Goal: Information Seeking & Learning: Check status

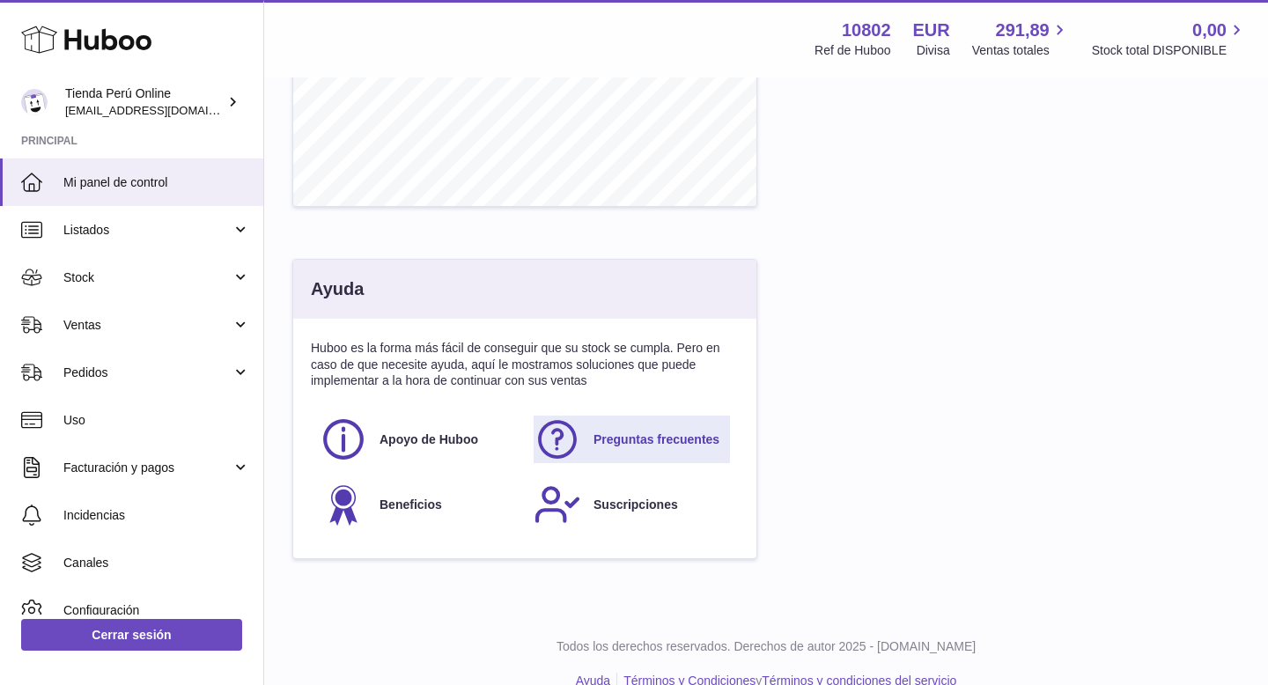
scroll to position [792, 0]
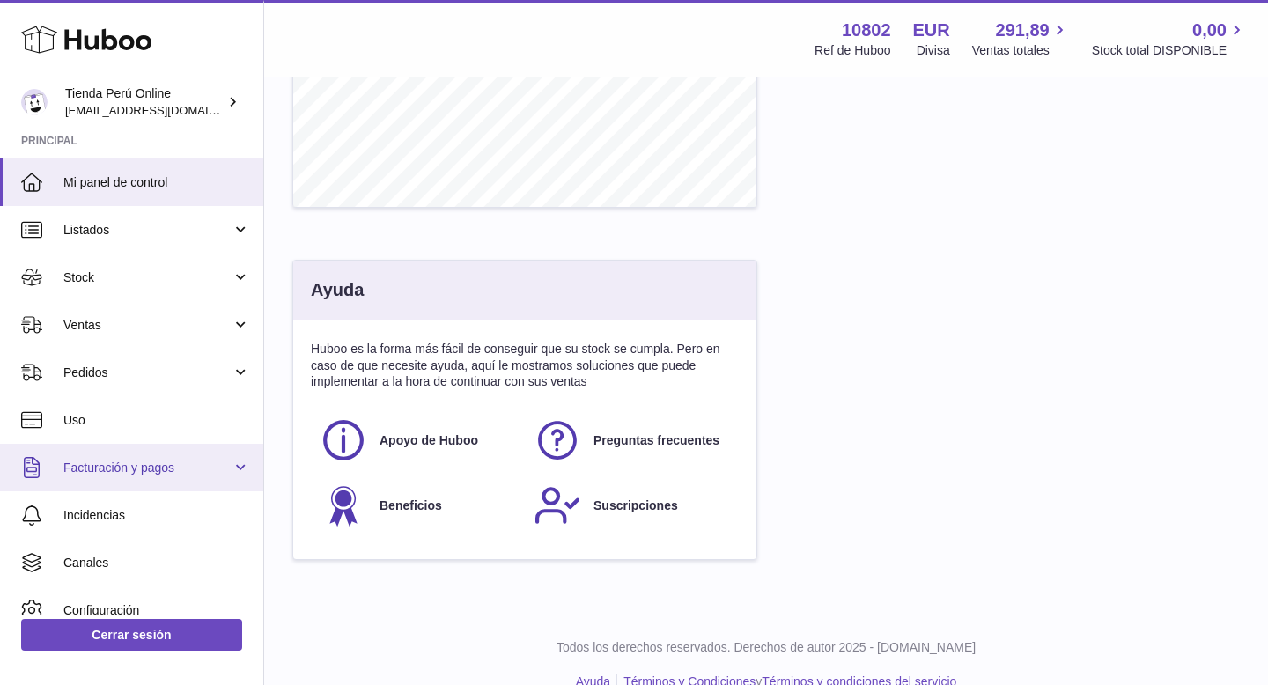
click at [148, 475] on span "Facturación y pagos" at bounding box center [147, 468] width 168 height 17
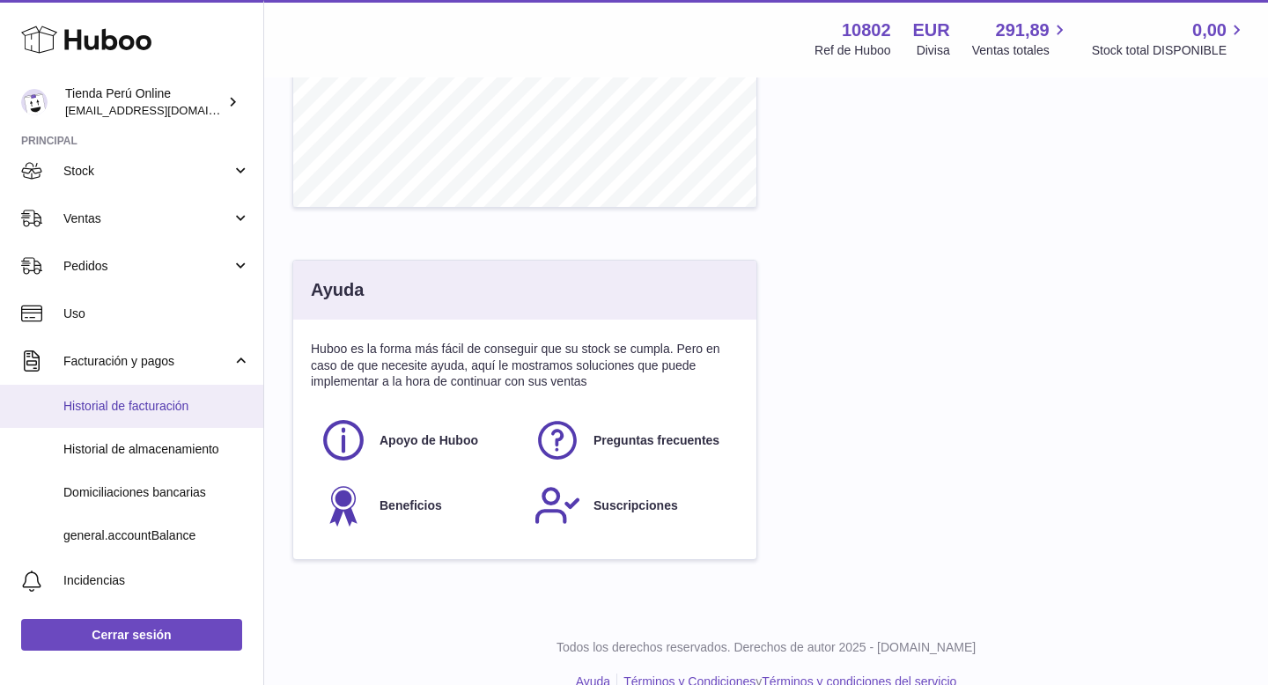
scroll to position [120, 0]
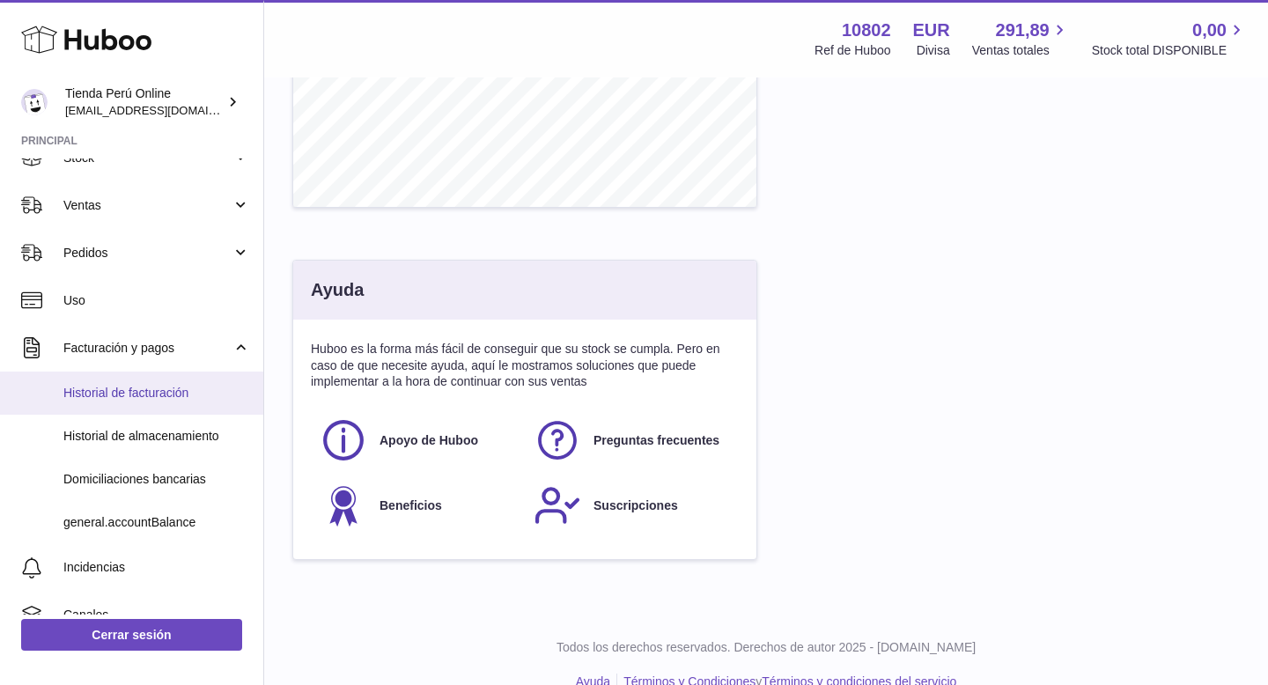
click at [184, 396] on span "Historial de facturación" at bounding box center [156, 393] width 187 height 17
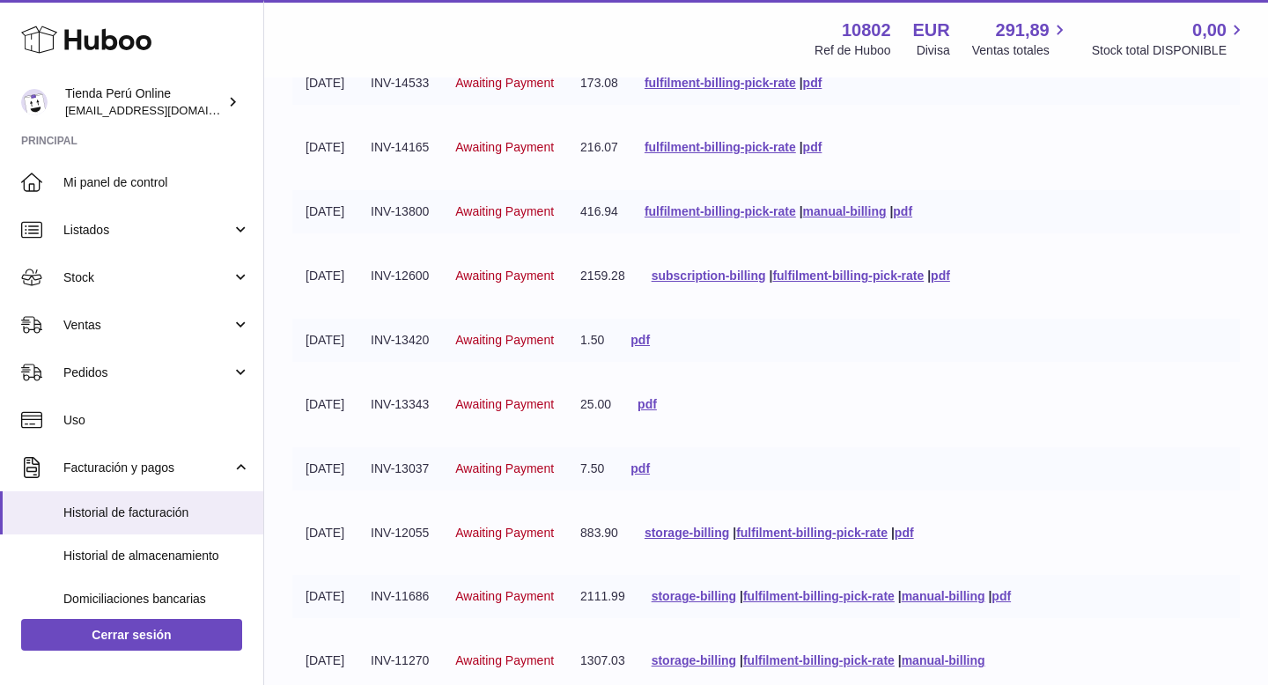
scroll to position [415, 0]
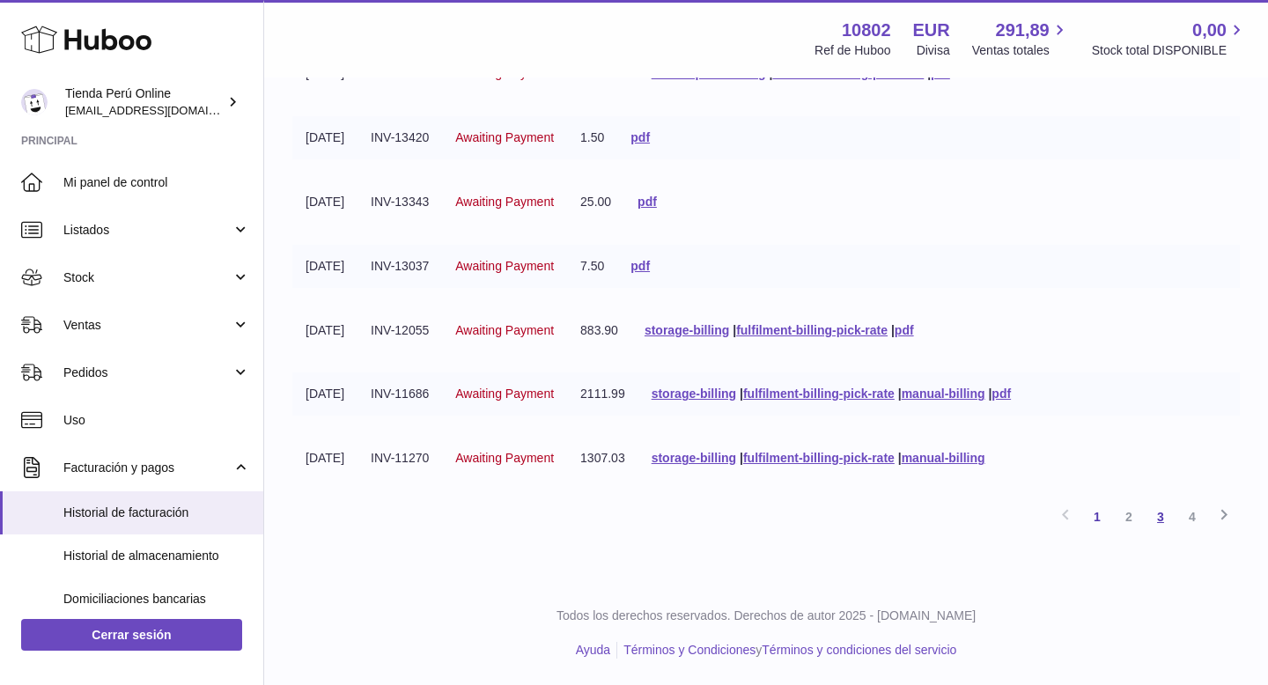
click at [1161, 519] on link "3" at bounding box center [1161, 517] width 32 height 32
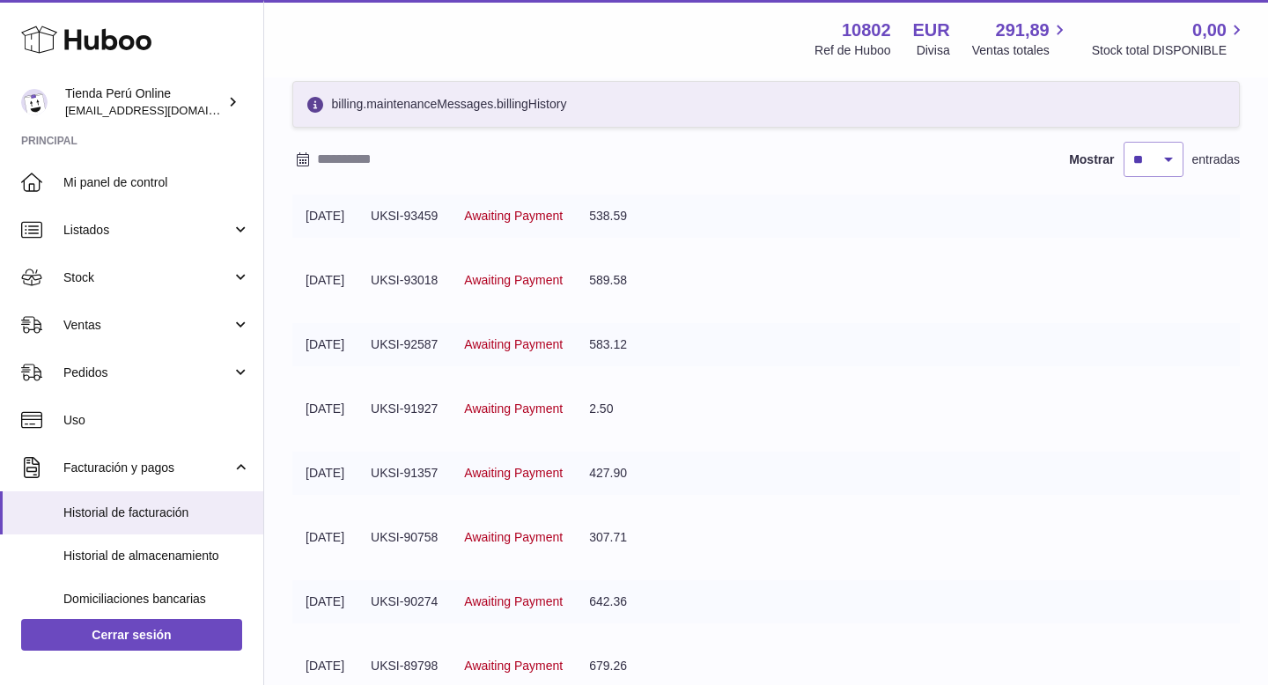
scroll to position [415, 0]
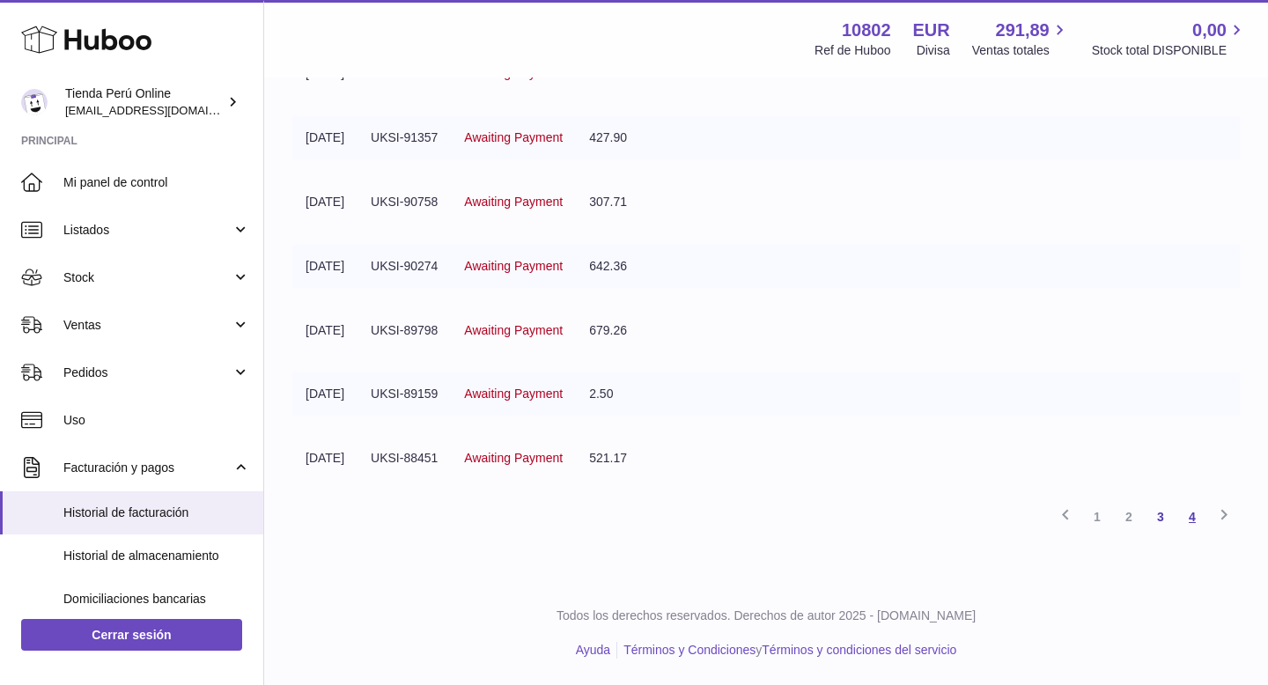
click at [1194, 520] on link "4" at bounding box center [1192, 517] width 32 height 32
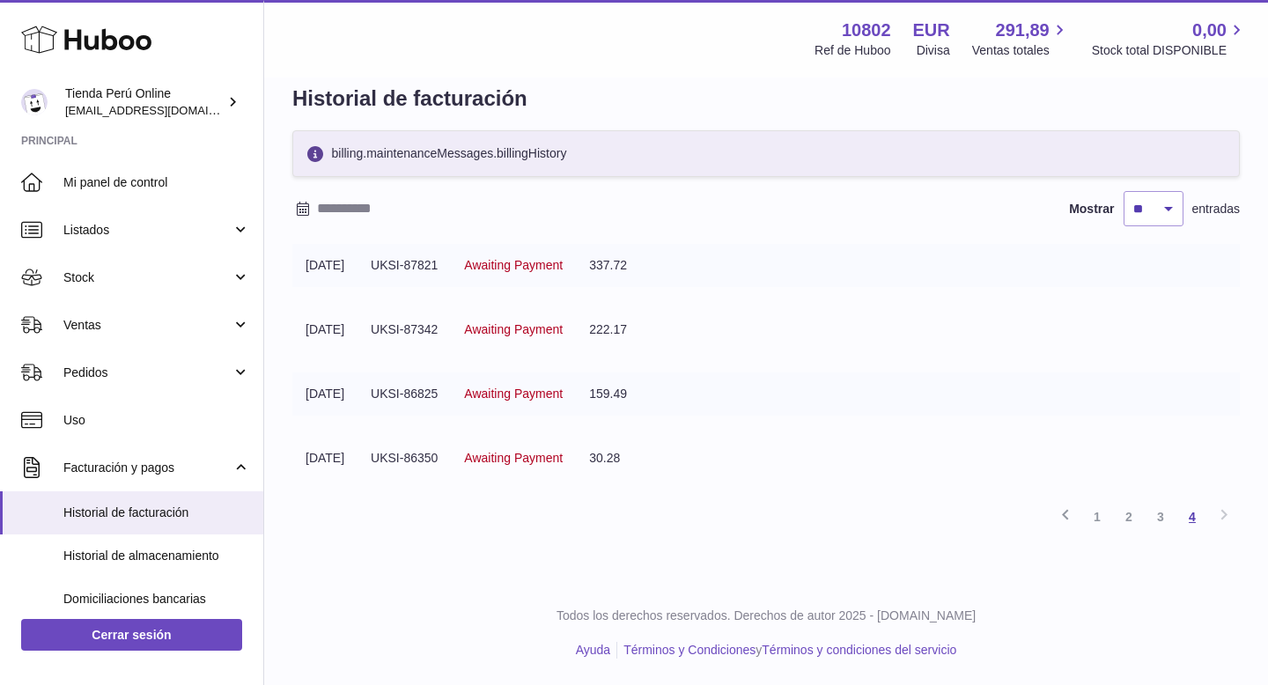
scroll to position [29, 0]
click at [1160, 519] on link "3" at bounding box center [1161, 518] width 32 height 32
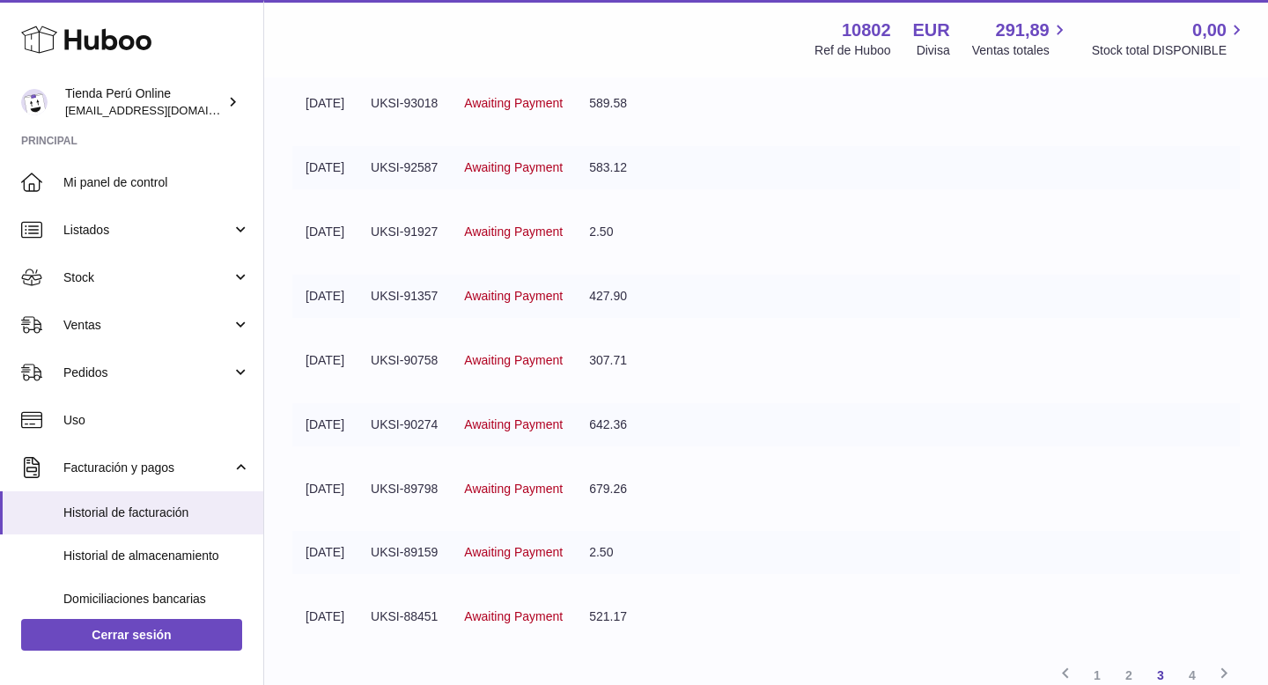
scroll to position [415, 0]
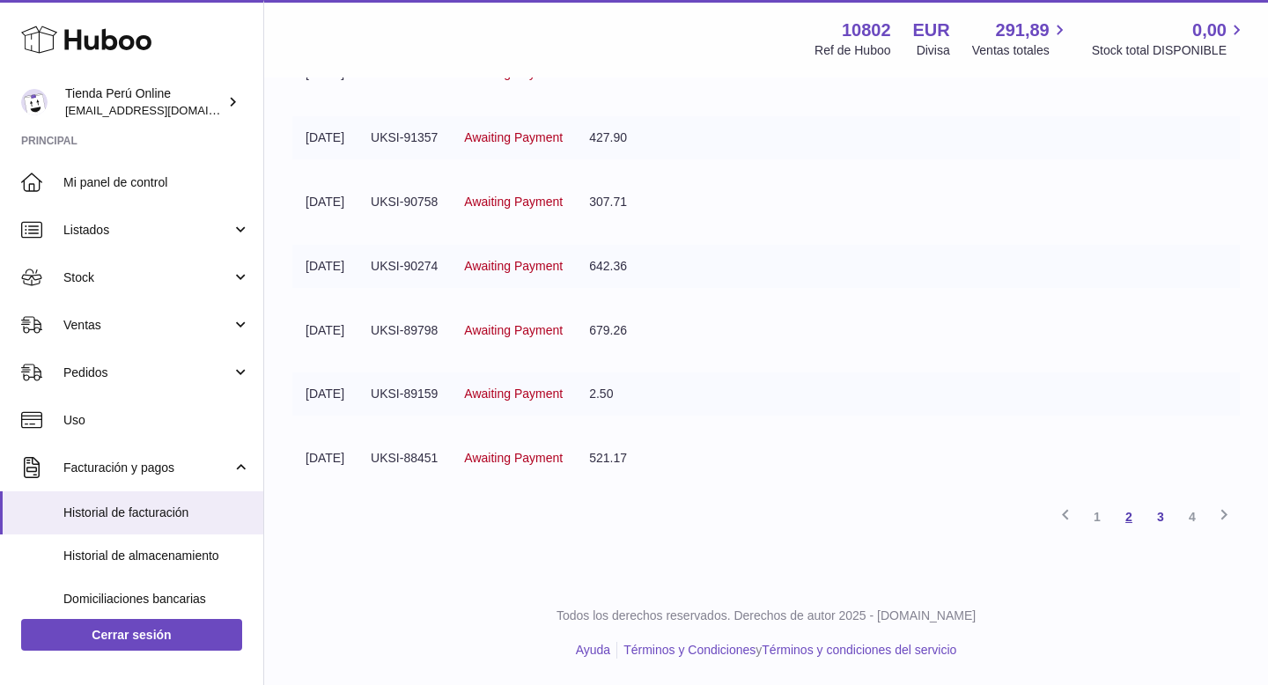
click at [1133, 519] on link "2" at bounding box center [1129, 517] width 32 height 32
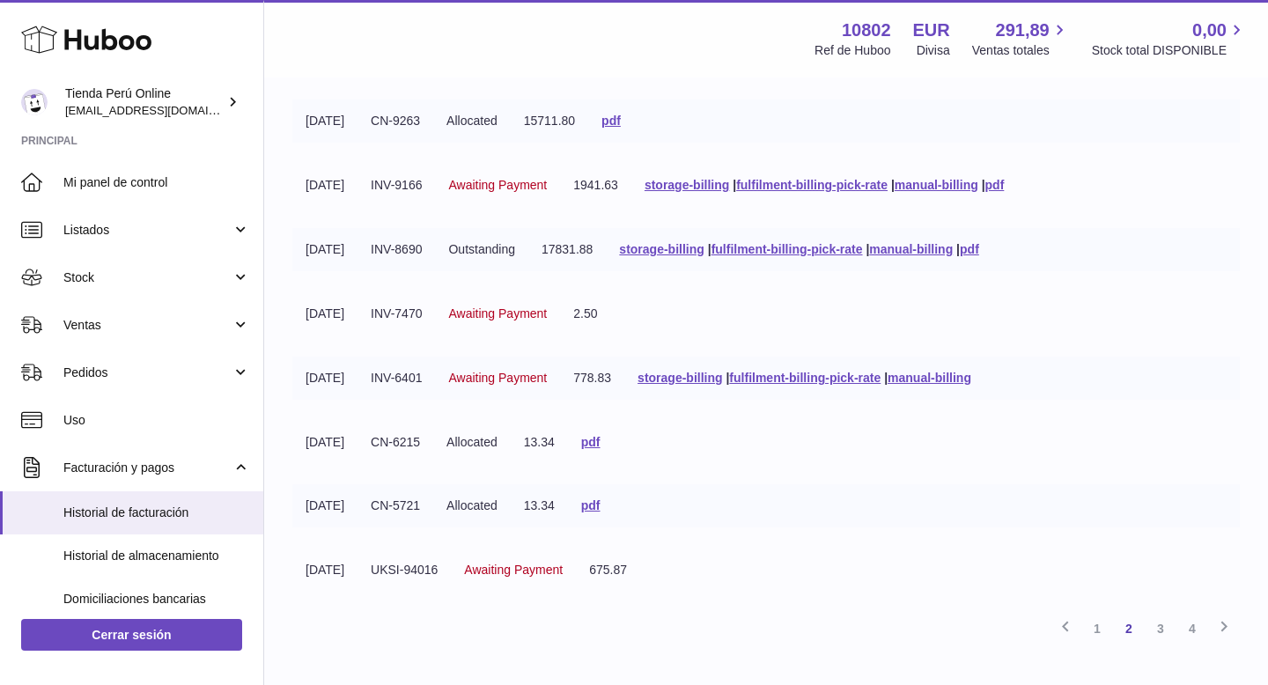
scroll to position [415, 0]
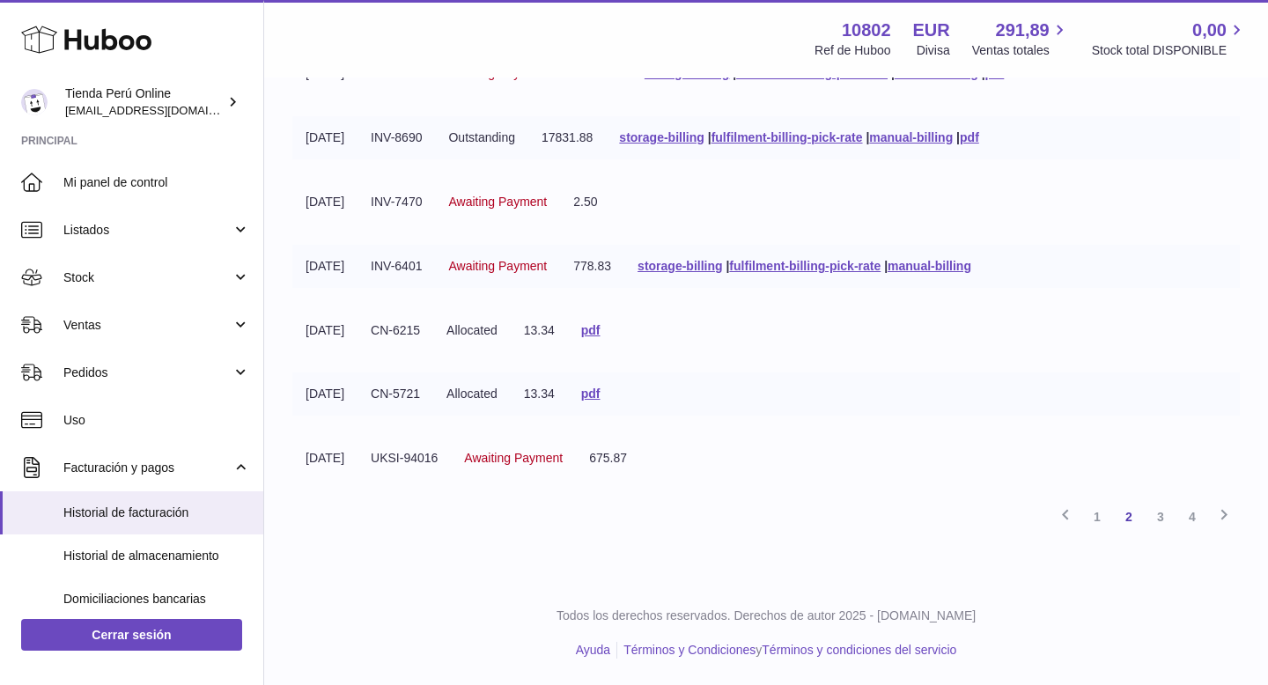
click at [471, 265] on td "Awaiting Payment" at bounding box center [497, 266] width 125 height 43
click at [1157, 515] on link "3" at bounding box center [1161, 517] width 32 height 32
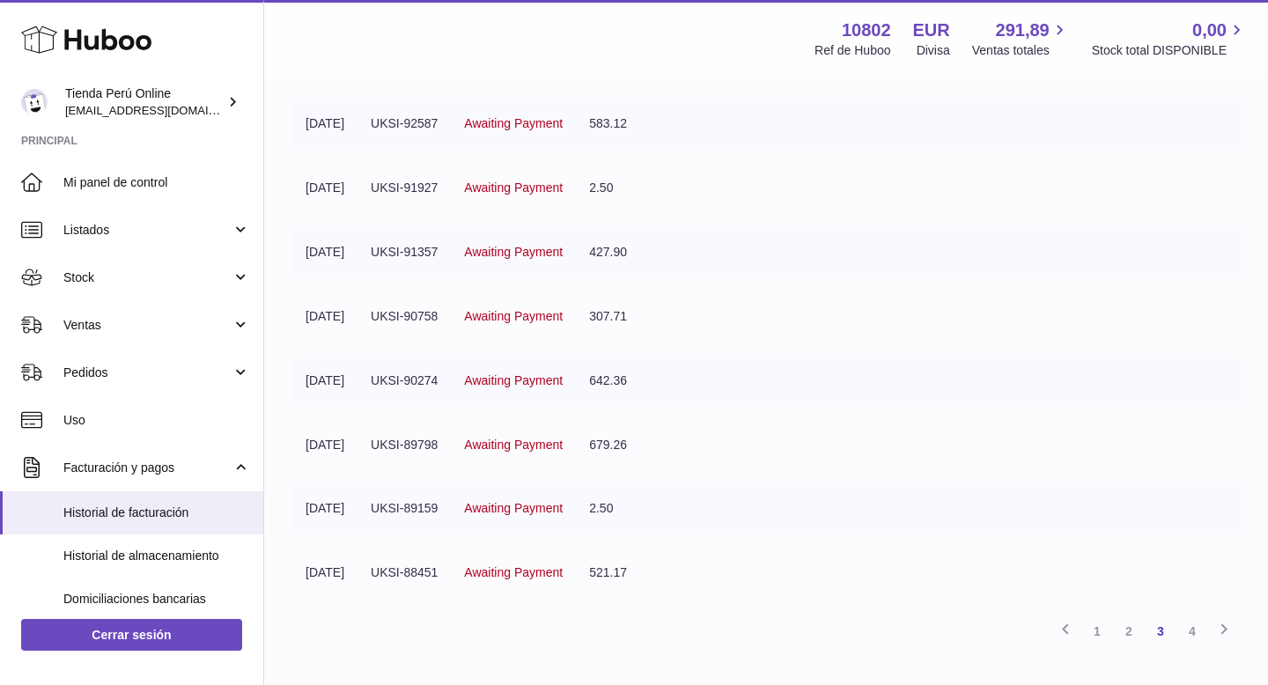
scroll to position [415, 0]
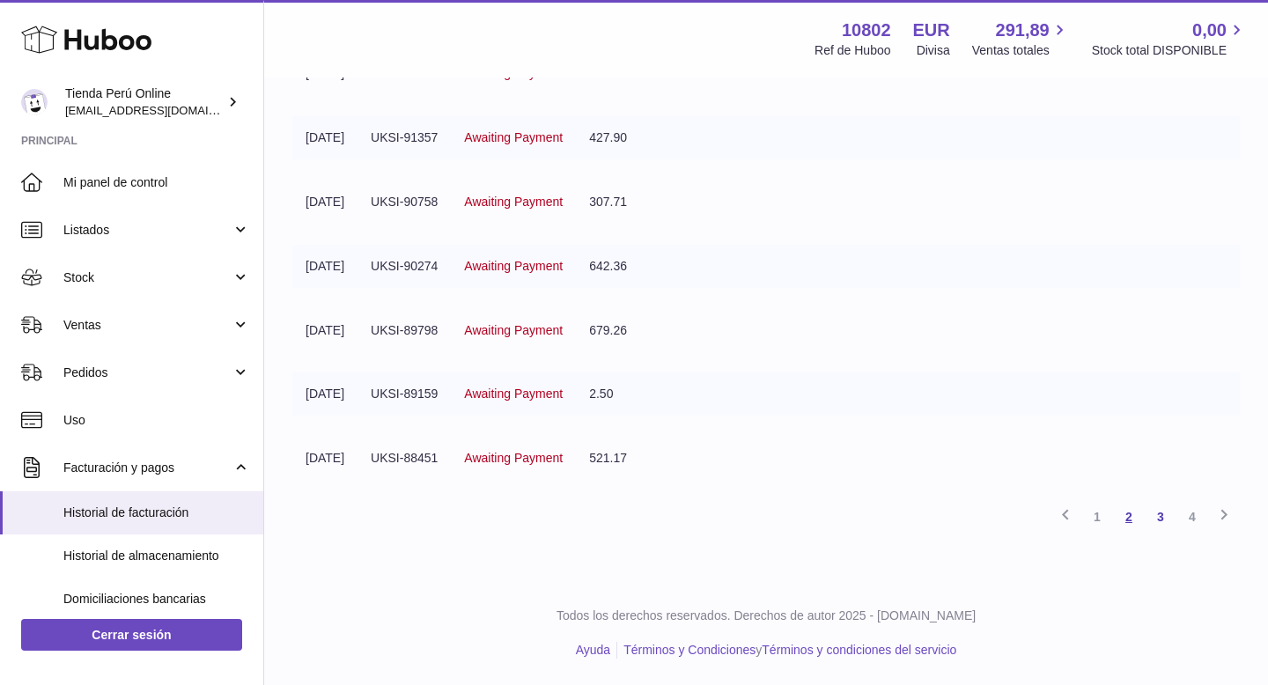
click at [1126, 520] on link "2" at bounding box center [1129, 517] width 32 height 32
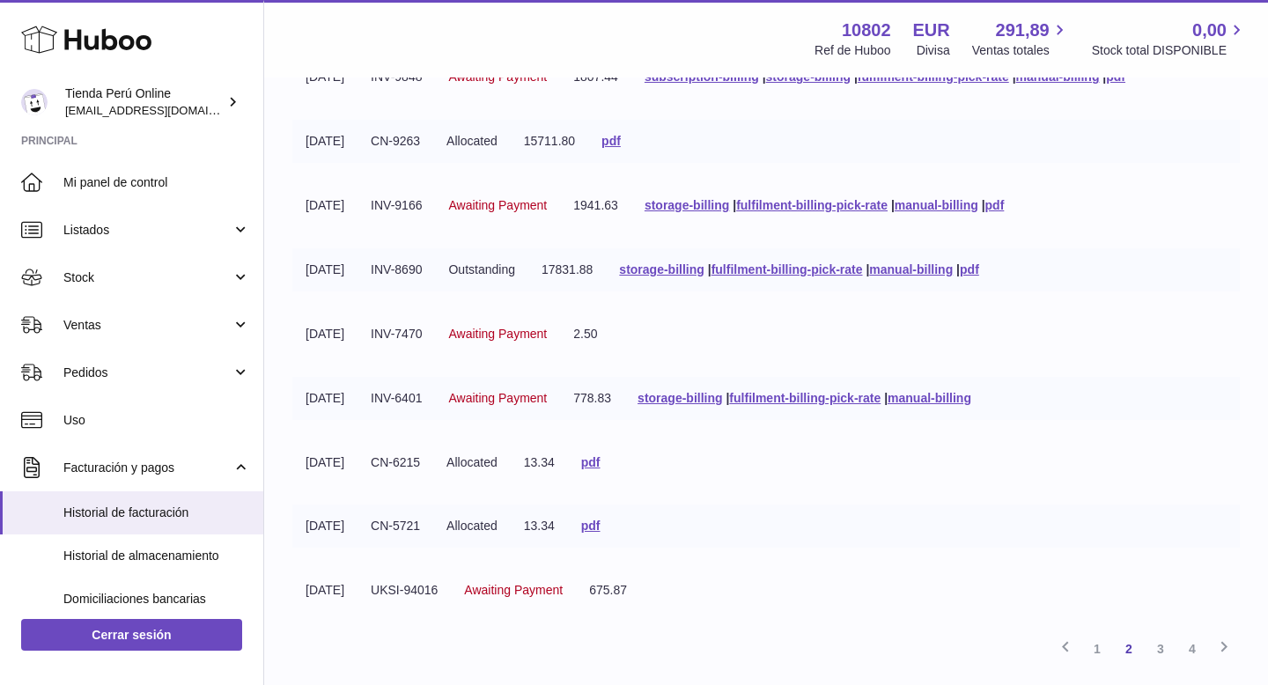
scroll to position [282, 0]
click at [784, 270] on link "fulfilment-billing-pick-rate" at bounding box center [786, 270] width 151 height 14
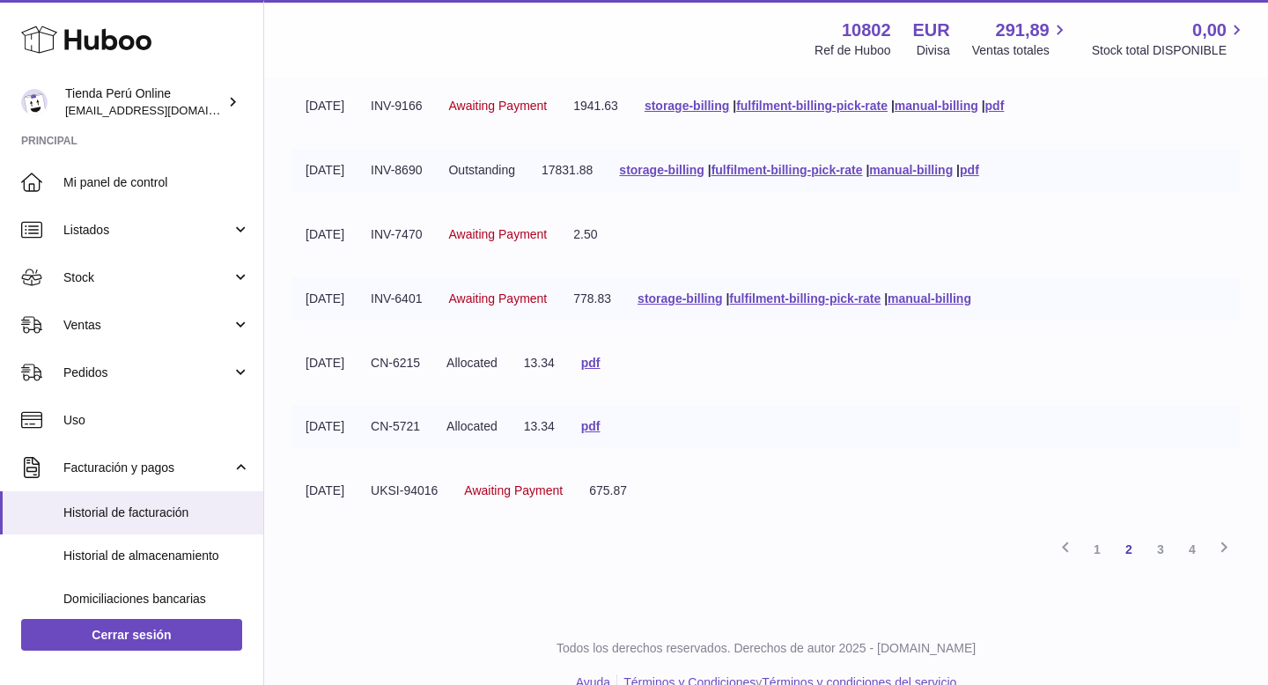
scroll to position [381, 0]
click at [804, 301] on link "fulfilment-billing-pick-rate" at bounding box center [804, 299] width 151 height 14
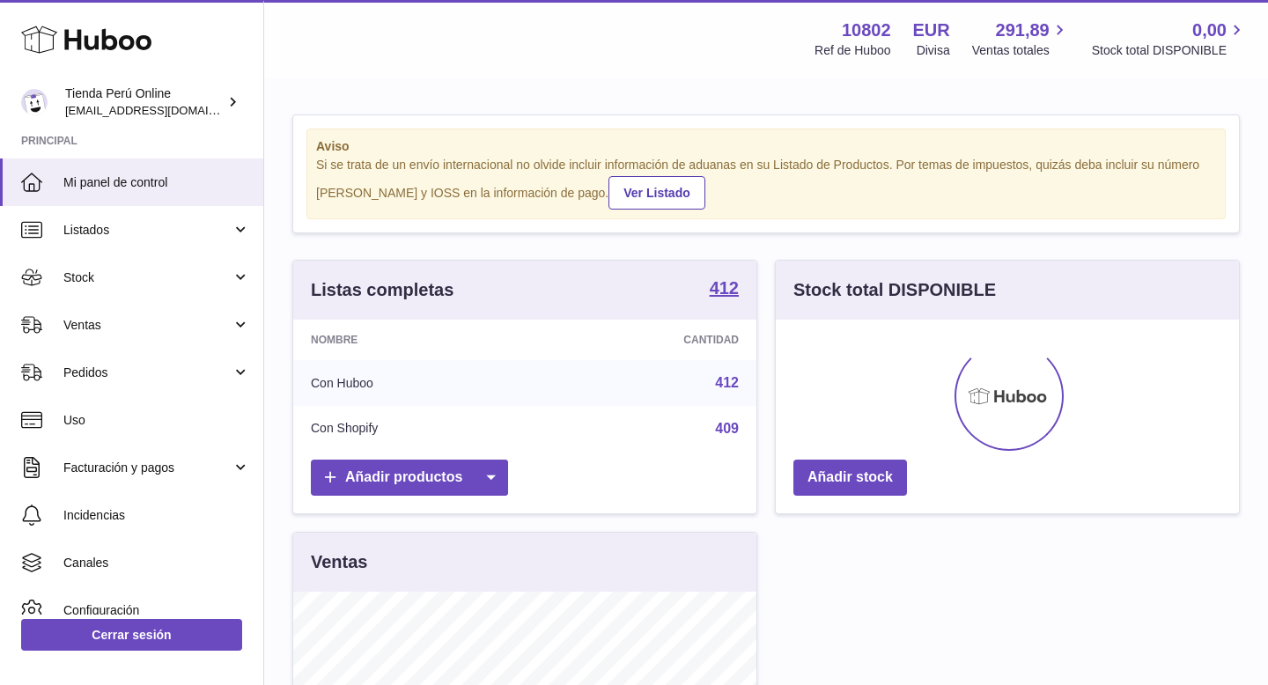
scroll to position [275, 463]
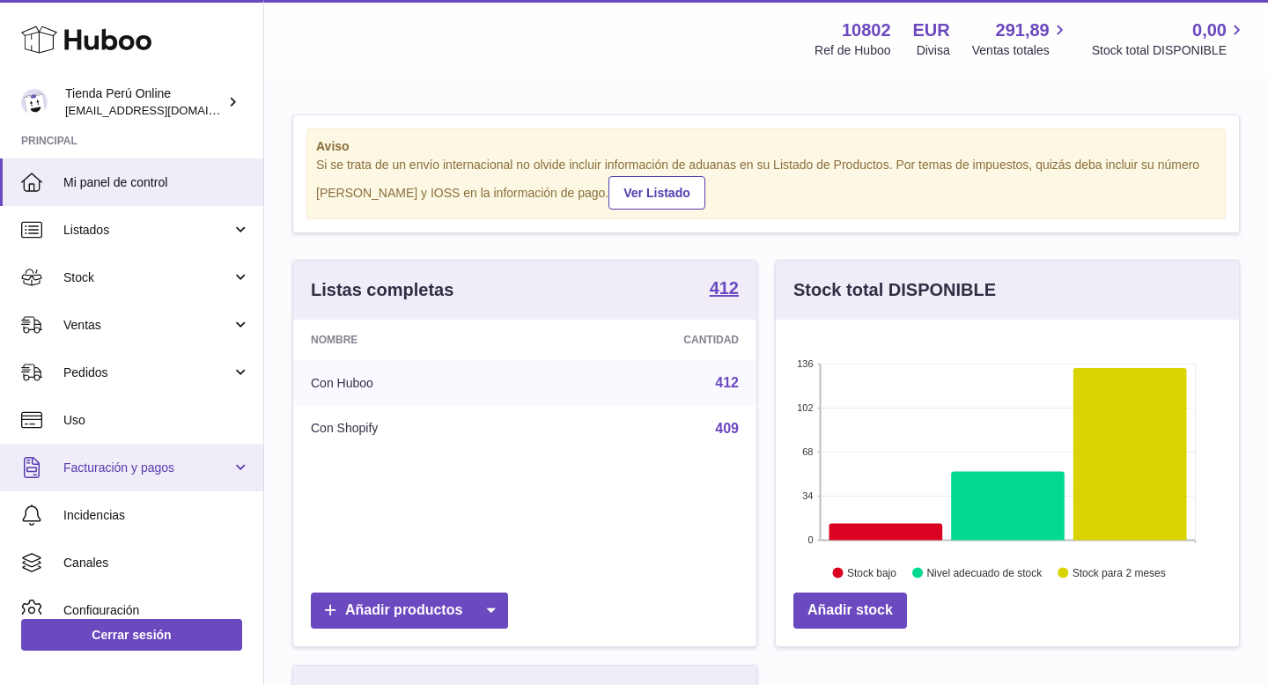
click at [124, 465] on span "Facturación y pagos" at bounding box center [147, 468] width 168 height 17
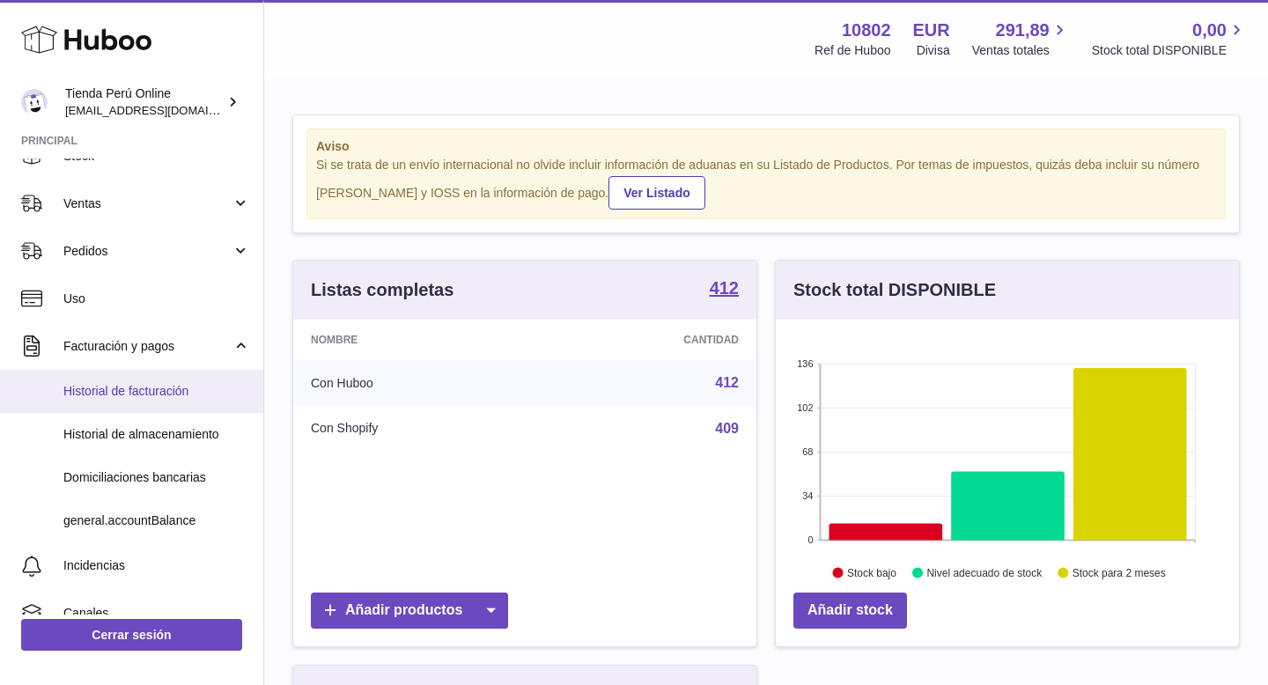
scroll to position [151, 0]
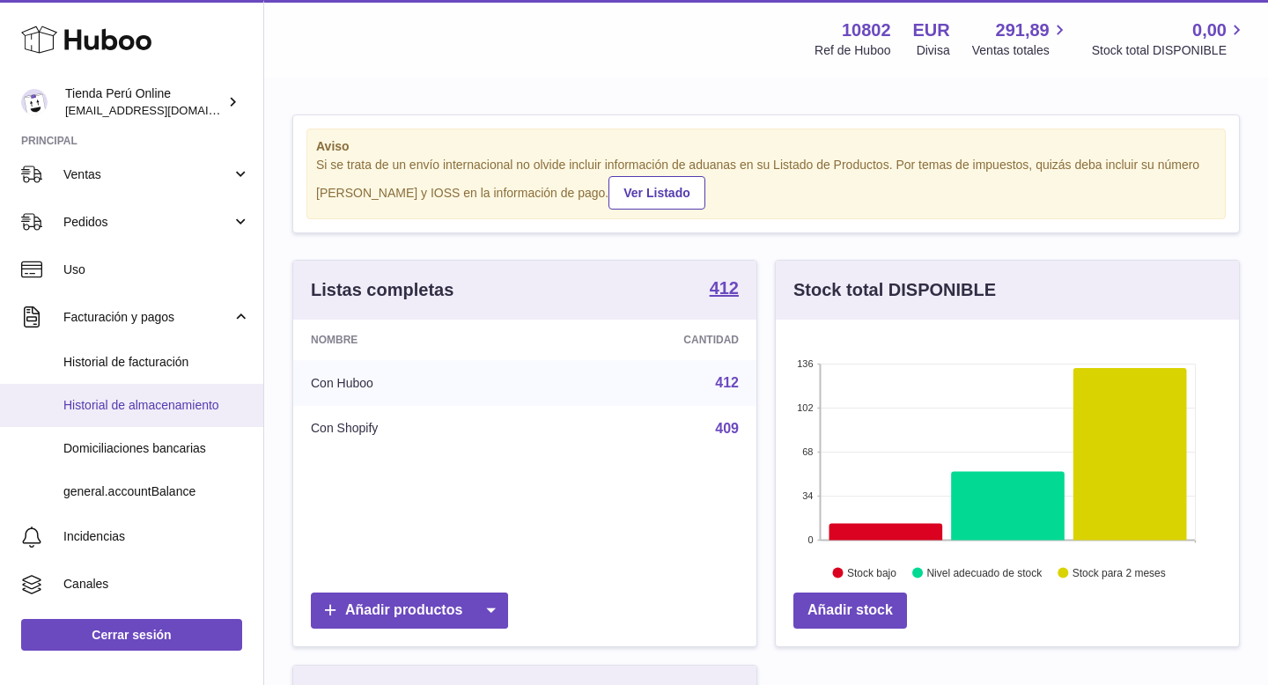
click at [191, 412] on span "Historial de almacenamiento" at bounding box center [156, 405] width 187 height 17
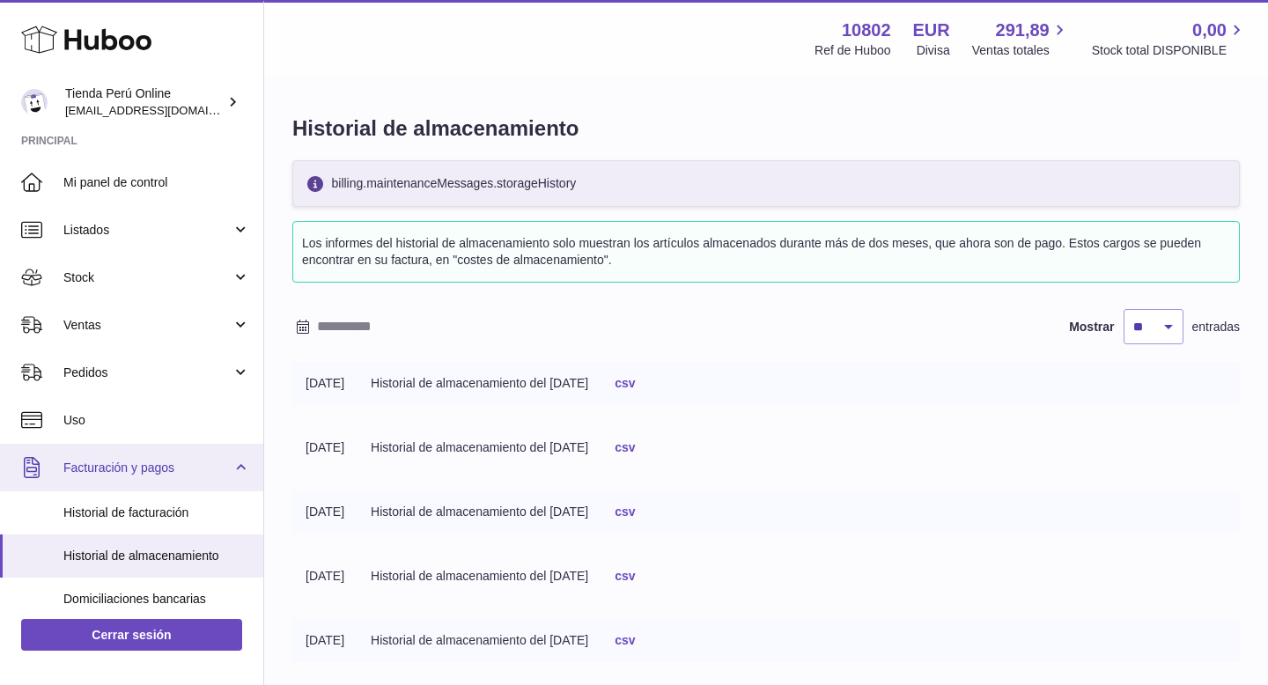
click at [142, 460] on span "Facturación y pagos" at bounding box center [147, 468] width 168 height 17
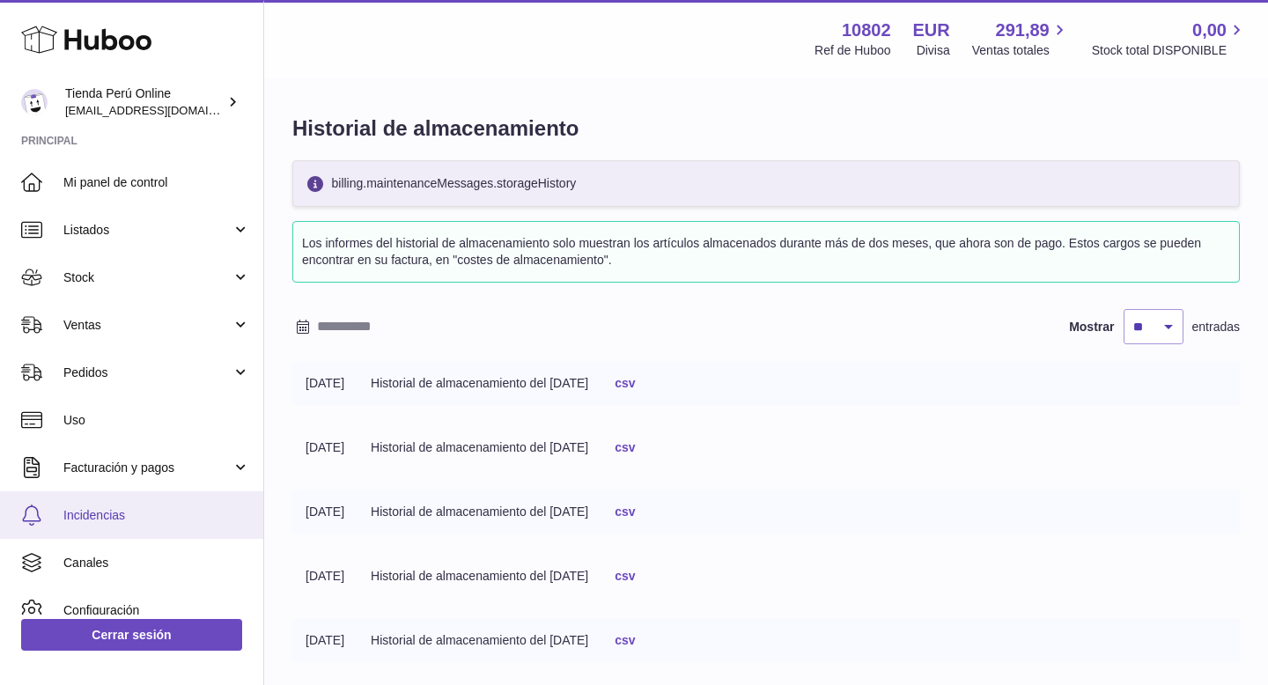
scroll to position [67, 0]
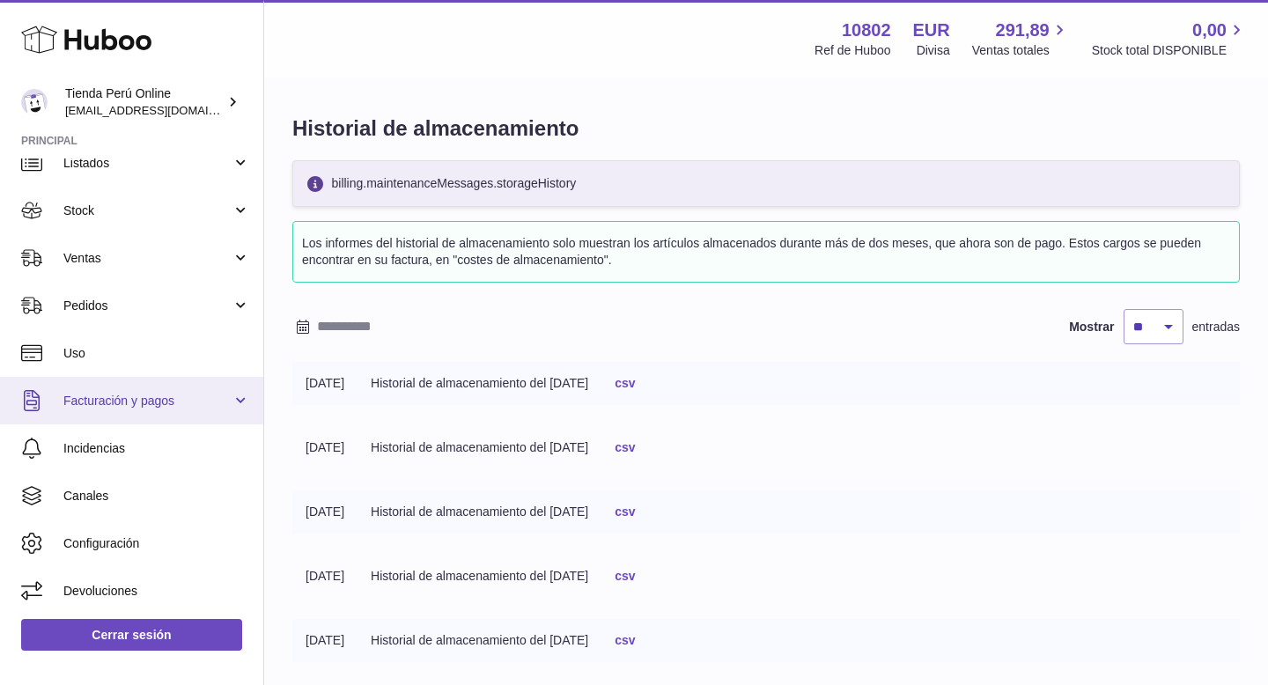
click at [208, 401] on span "Facturación y pagos" at bounding box center [147, 401] width 168 height 17
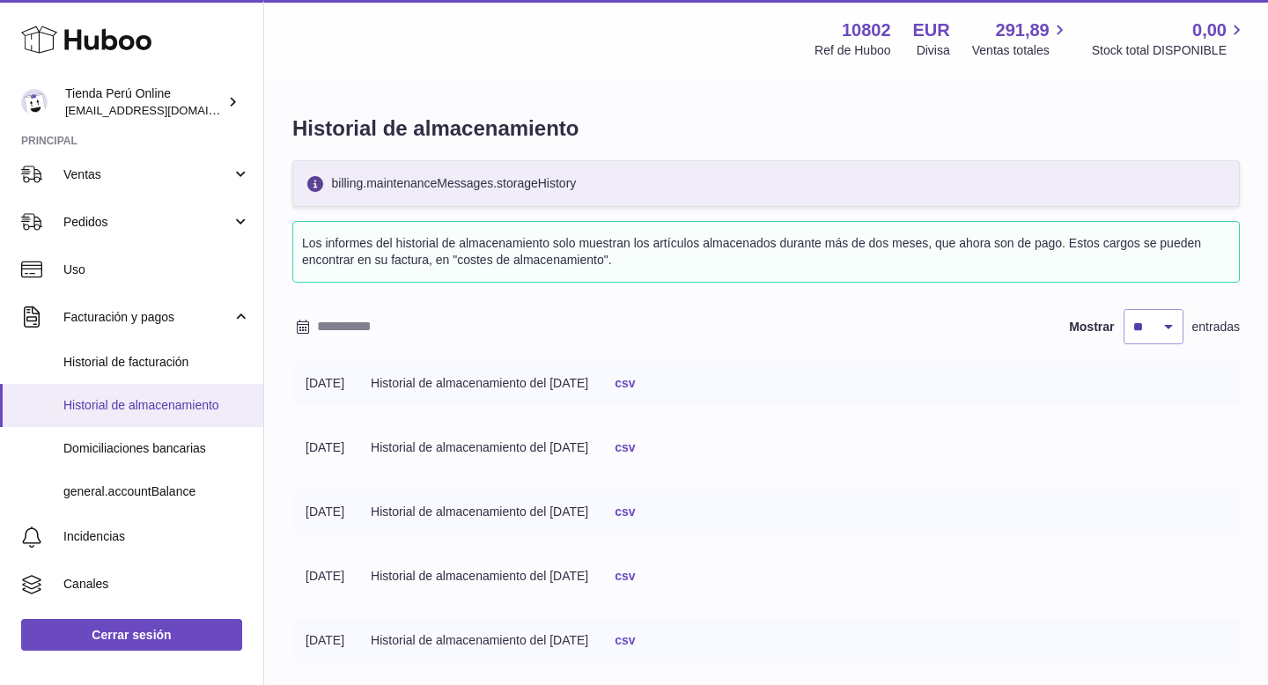
scroll to position [163, 0]
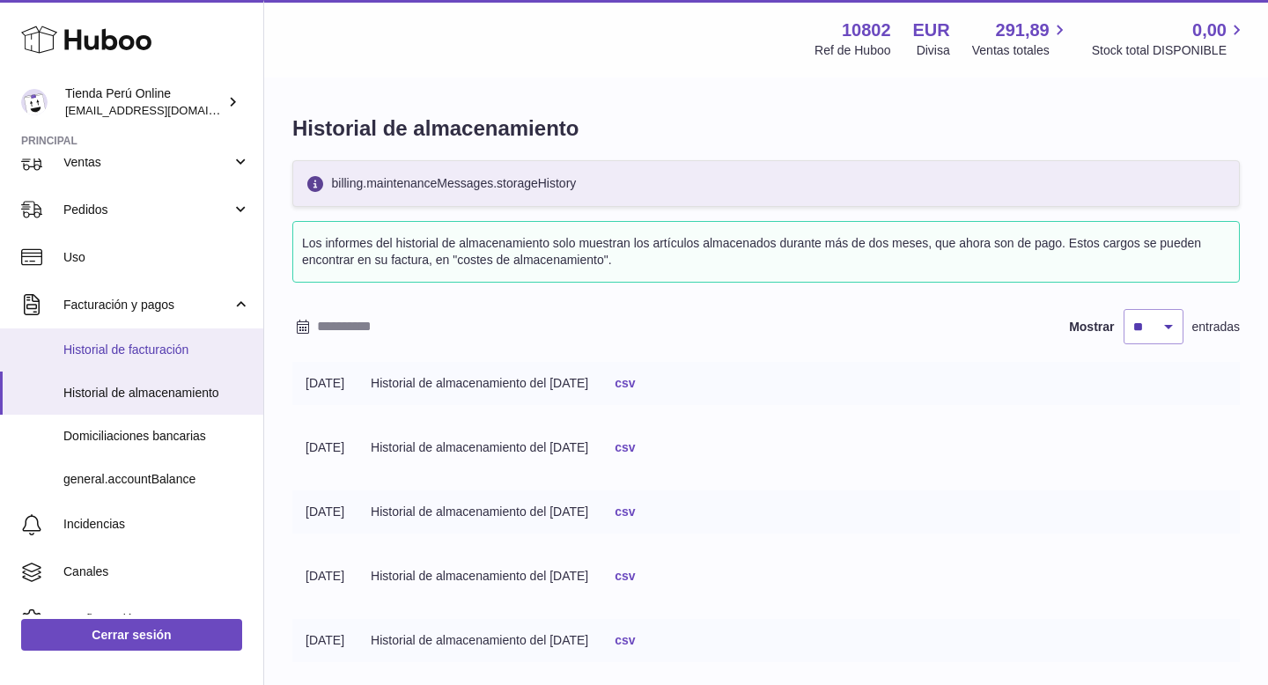
click at [158, 352] on span "Historial de facturación" at bounding box center [156, 350] width 187 height 17
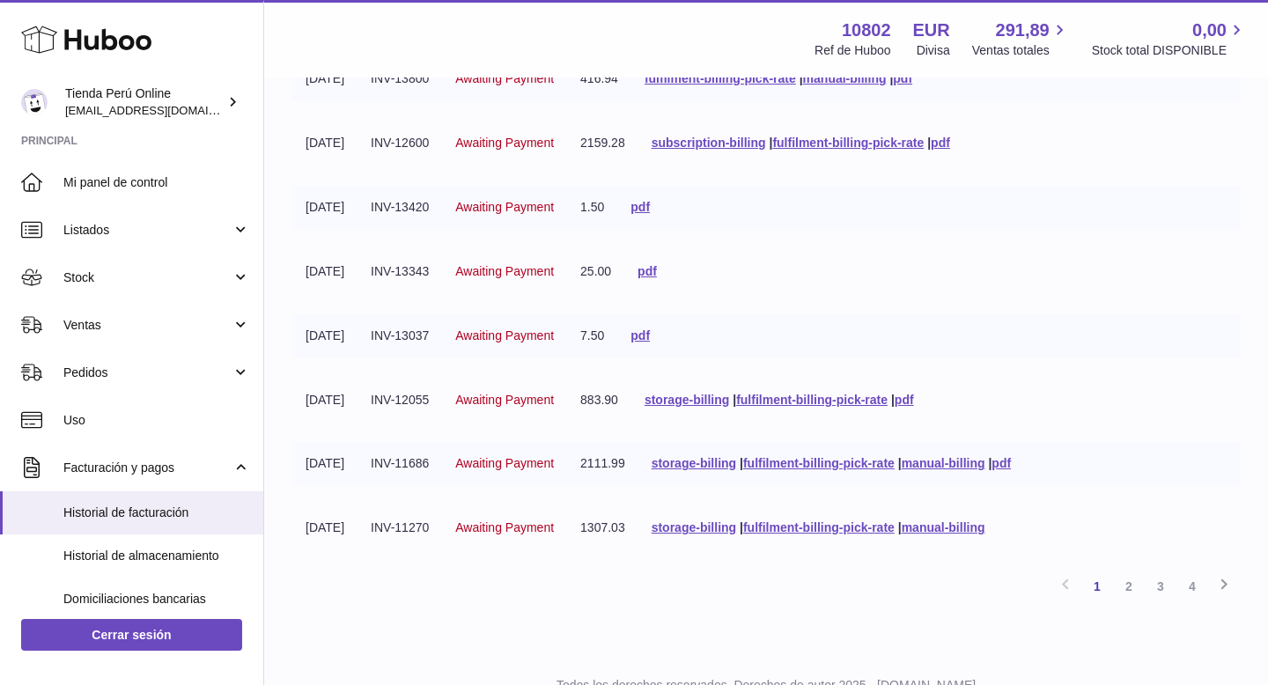
scroll to position [351, 0]
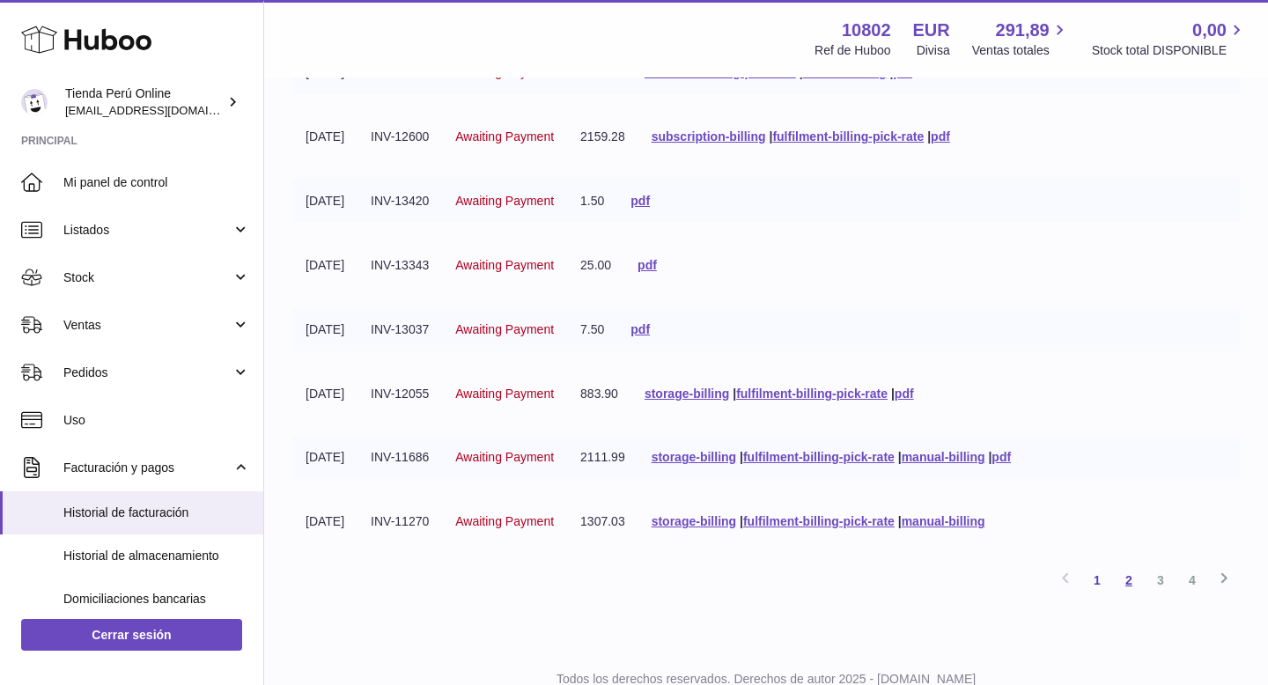
click at [1136, 585] on link "2" at bounding box center [1129, 580] width 32 height 32
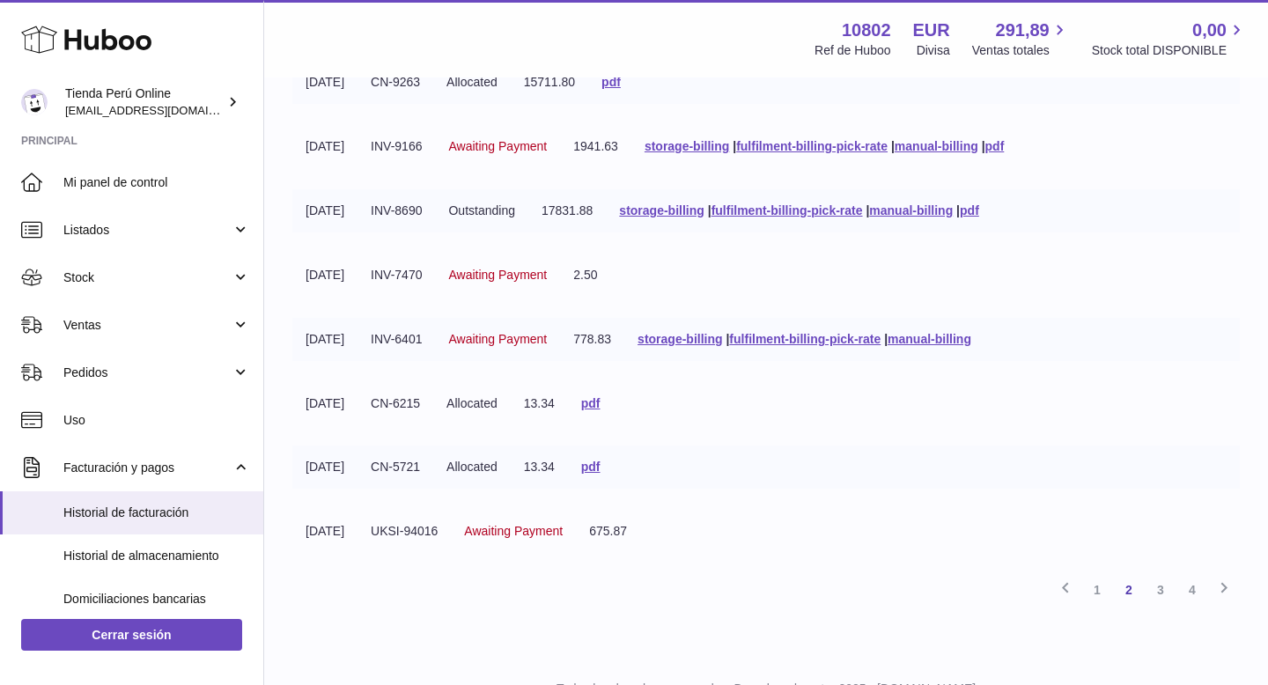
scroll to position [349, 0]
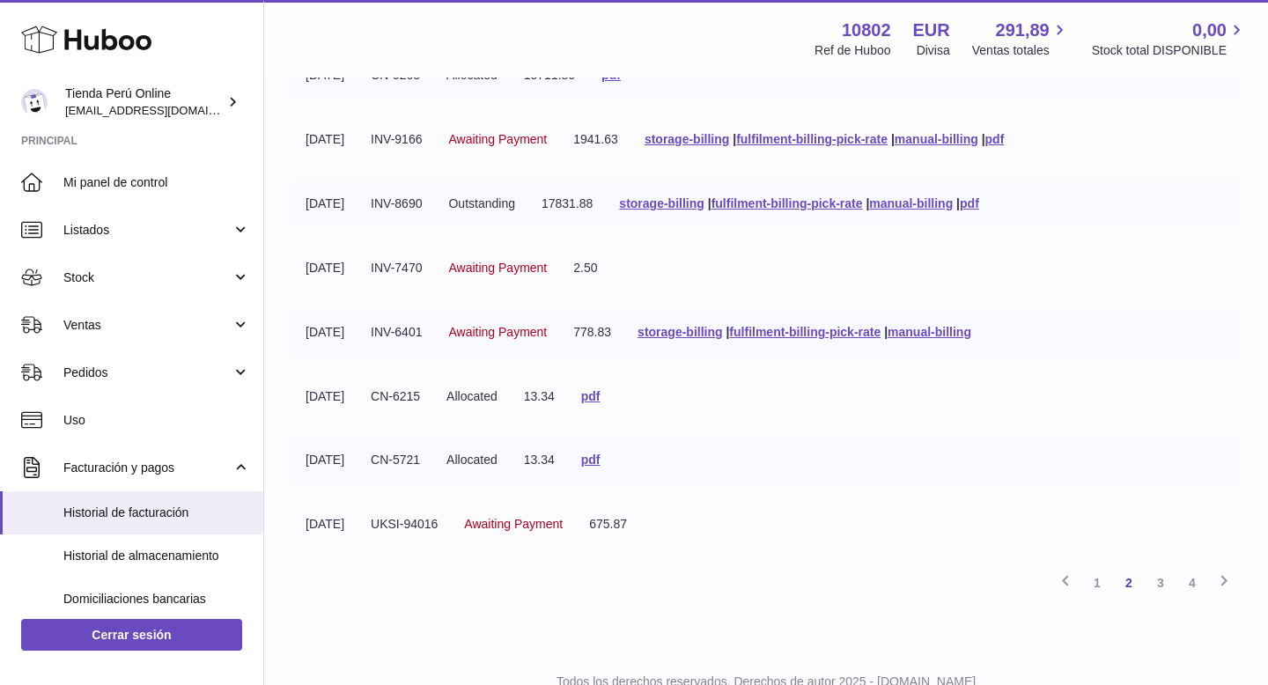
click at [881, 11] on div "Menú Huboo 10802 Ref de Huboo EUR Divisa 291,89 Ventas totales 0,00 Stock total…" at bounding box center [766, 38] width 1004 height 77
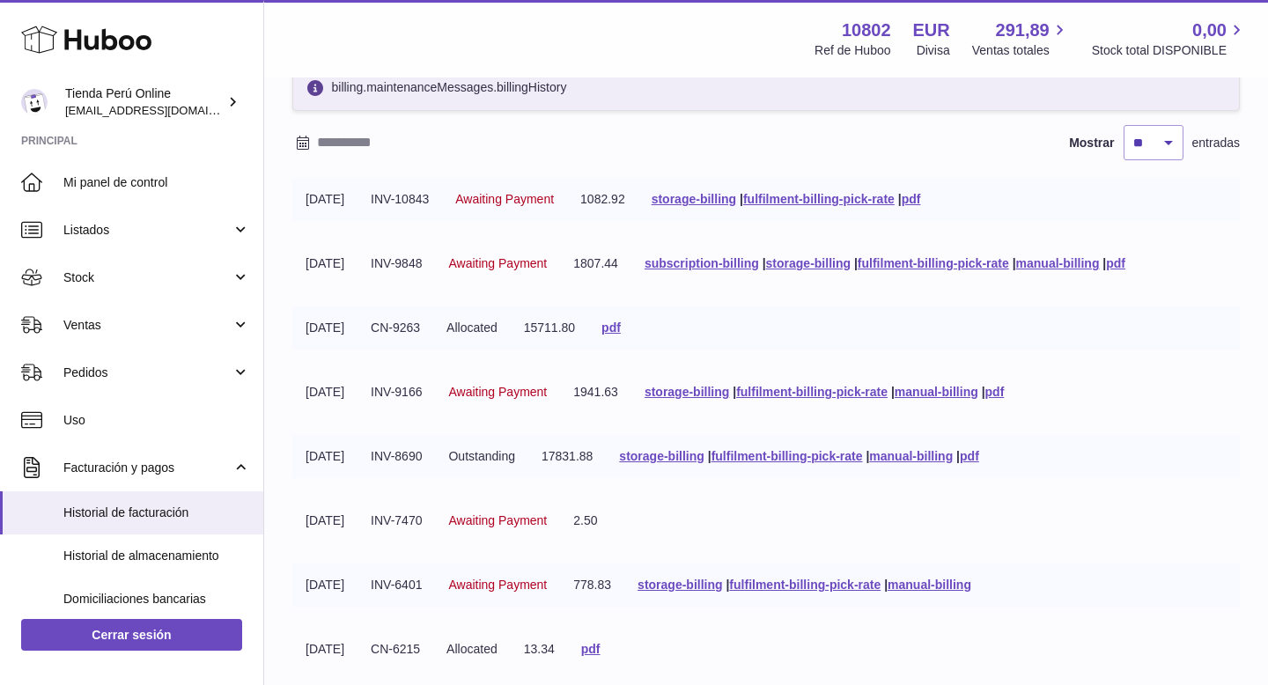
scroll to position [0, 0]
